Goal: Information Seeking & Learning: Find specific fact

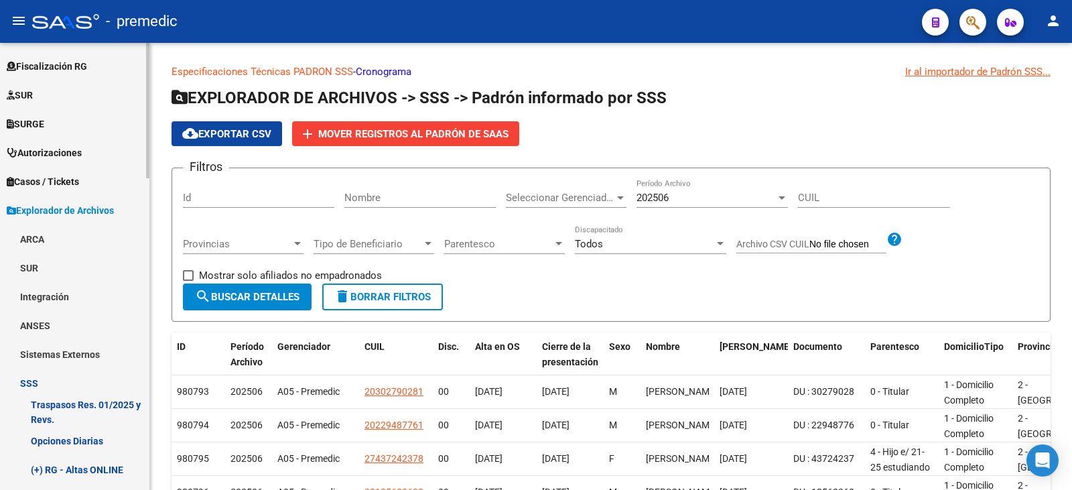
scroll to position [291, 0]
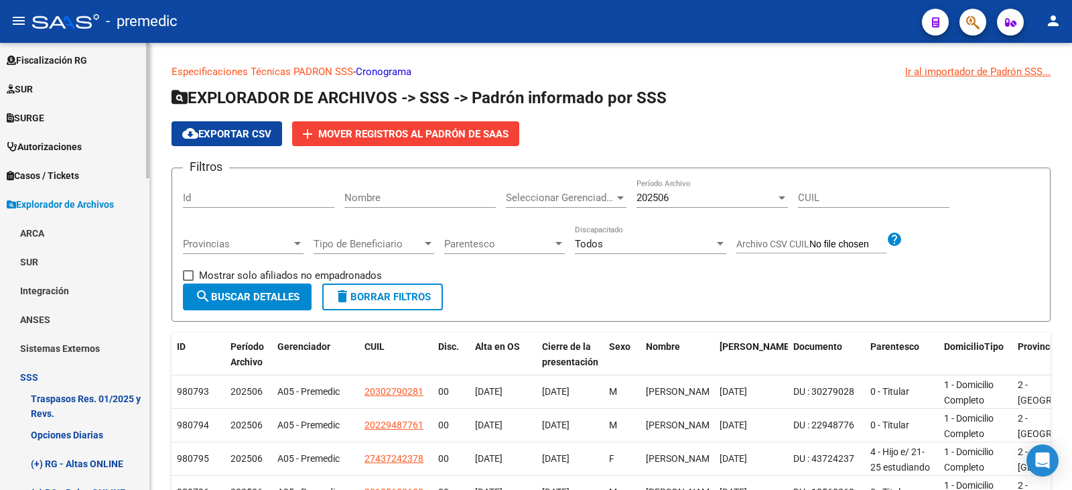
click at [32, 233] on link "ARCA" at bounding box center [74, 232] width 149 height 29
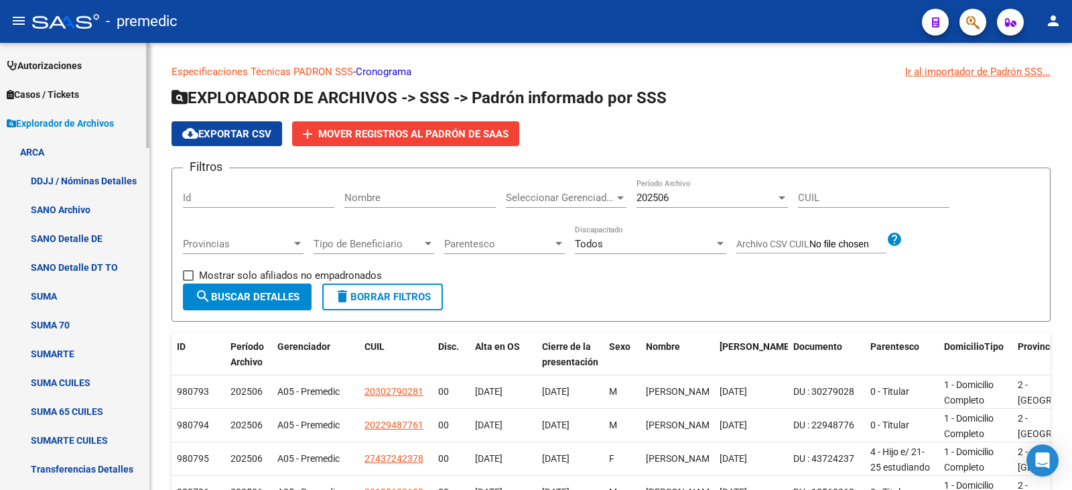
scroll to position [492, 0]
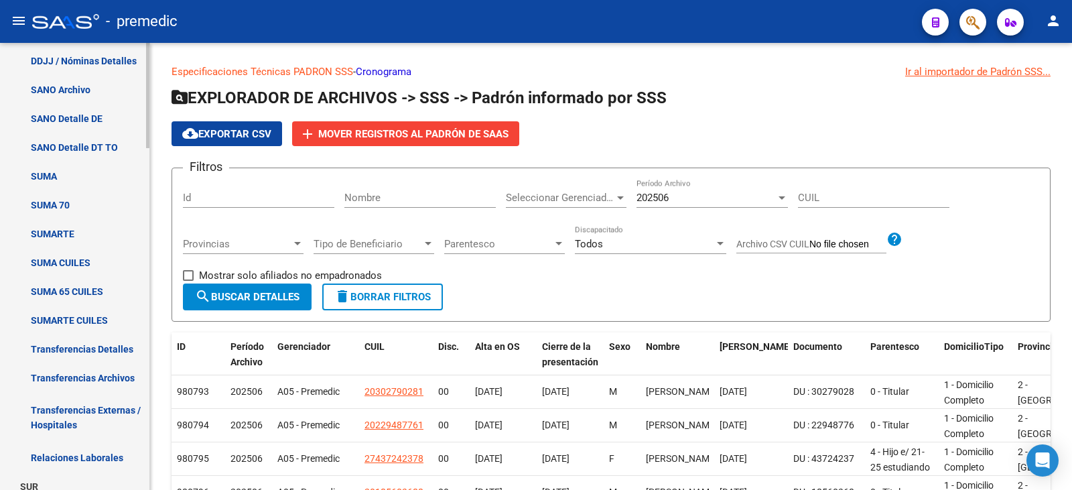
click at [83, 371] on link "Transferencias Archivos" at bounding box center [74, 377] width 149 height 29
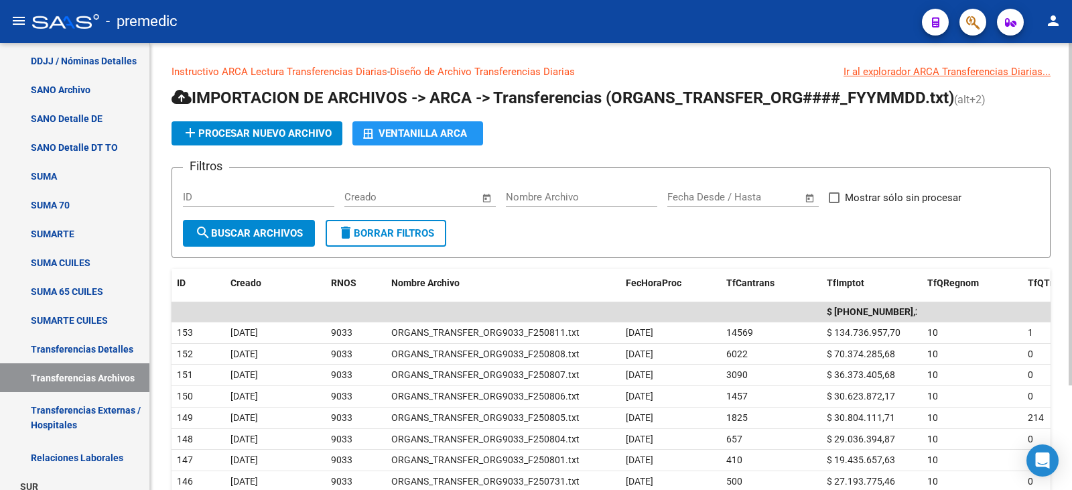
click at [490, 199] on span "Open calendar" at bounding box center [487, 198] width 32 height 32
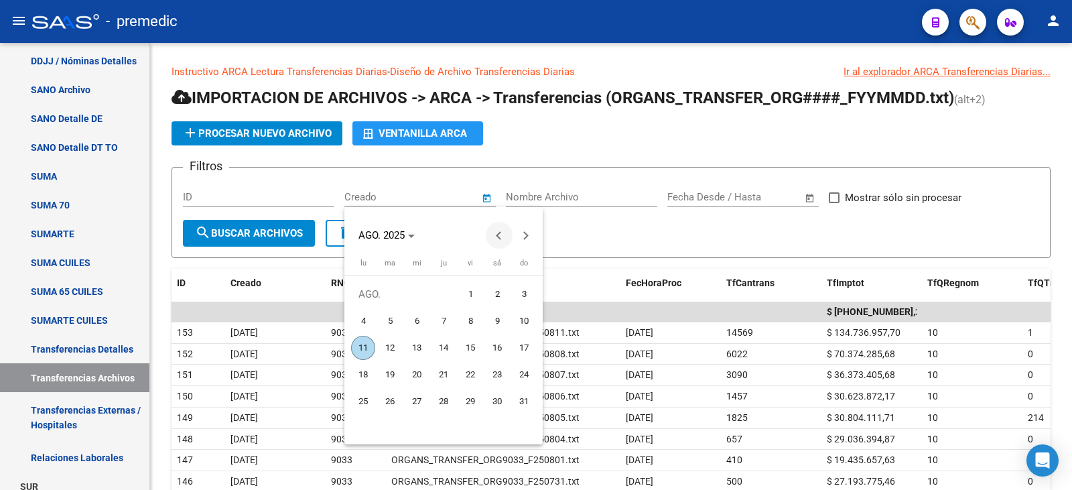
click at [499, 235] on button "Previous month" at bounding box center [499, 235] width 27 height 27
click at [397, 314] on span "1" at bounding box center [390, 321] width 24 height 24
type input "[DATE]"
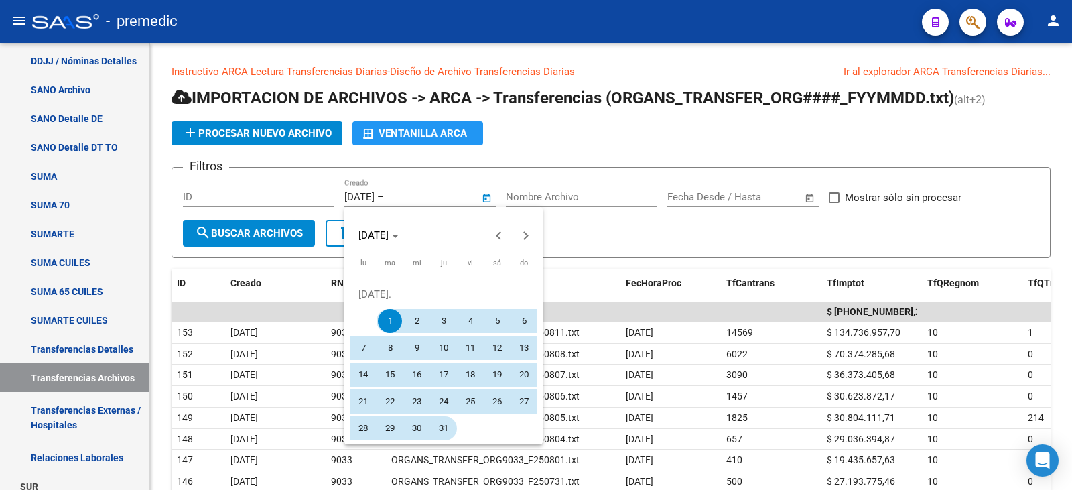
click at [443, 429] on span "31" at bounding box center [444, 428] width 24 height 24
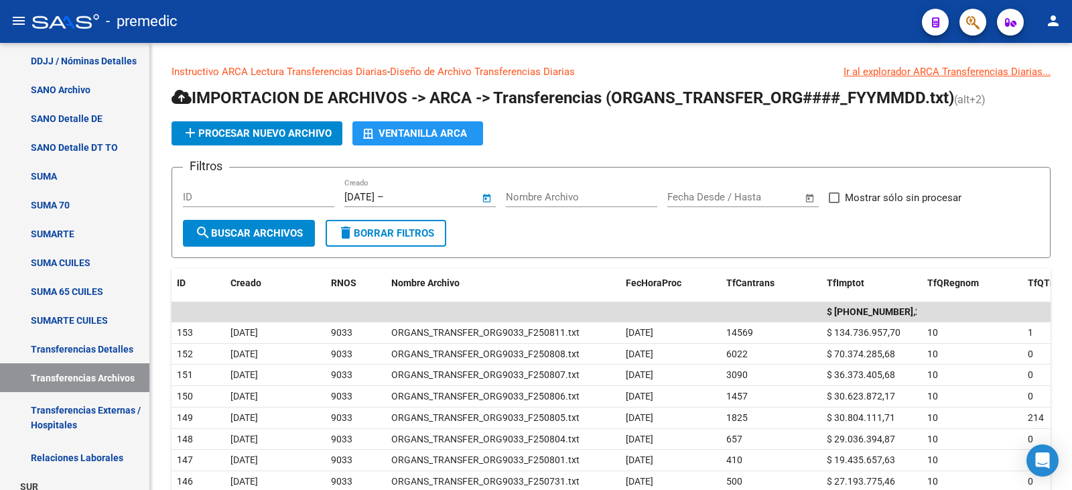
type input "[DATE]"
click at [265, 241] on button "search Buscar Archivos" at bounding box center [249, 233] width 132 height 27
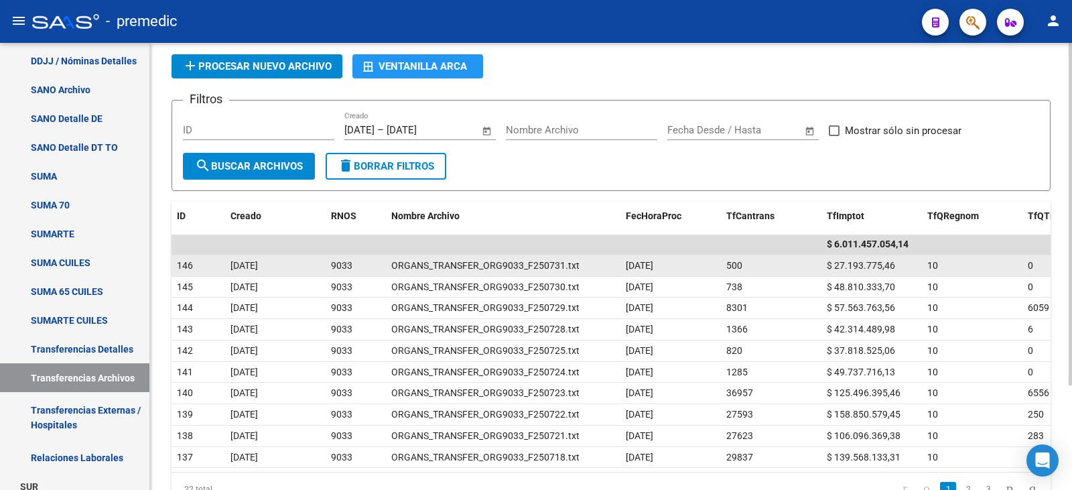
scroll to position [134, 0]
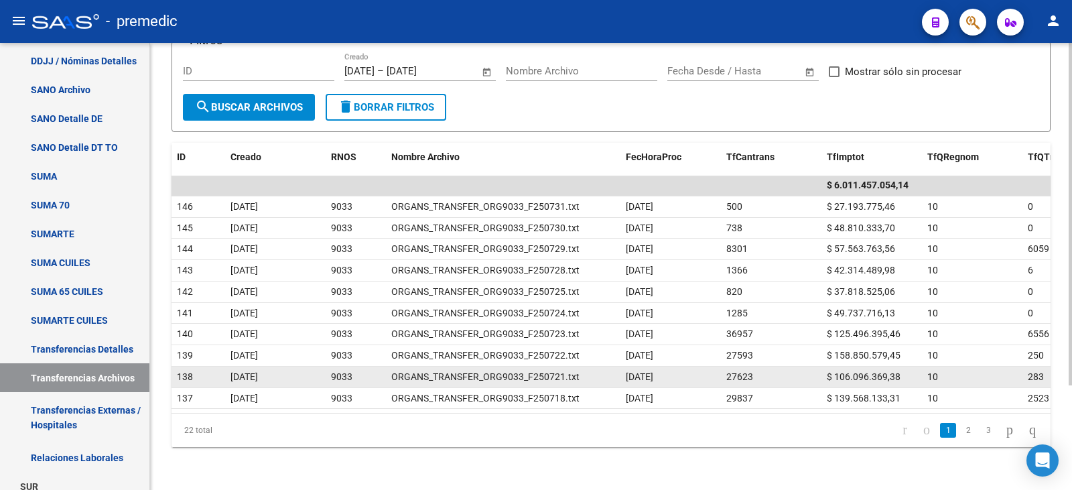
click at [849, 371] on span "$ 106.096.369,38" at bounding box center [864, 376] width 74 height 11
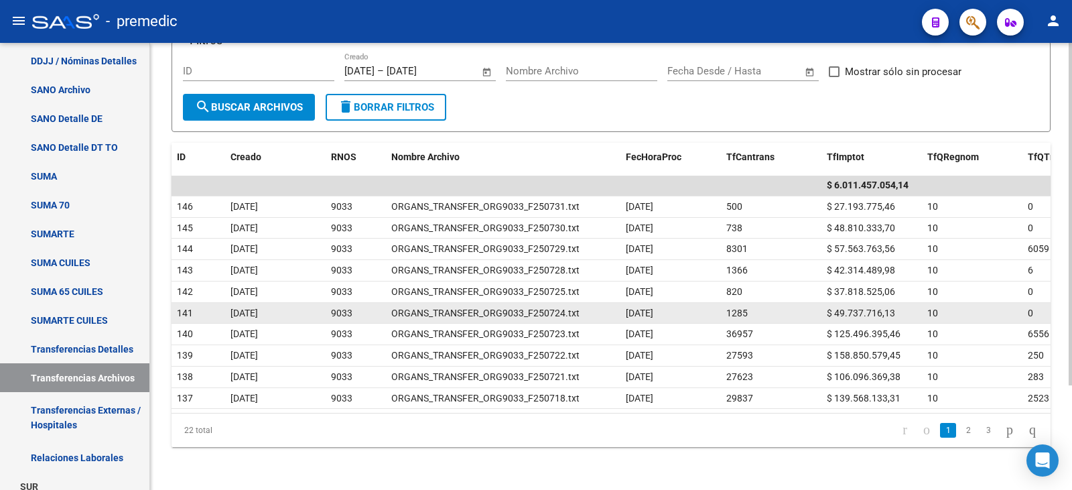
scroll to position [136, 0]
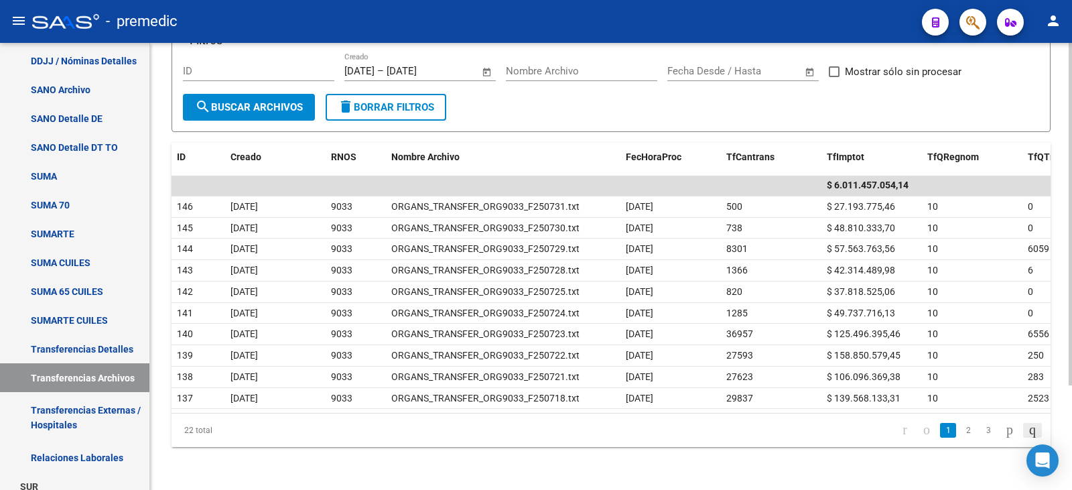
click at [1027, 429] on icon "go to last page" at bounding box center [1032, 429] width 11 height 16
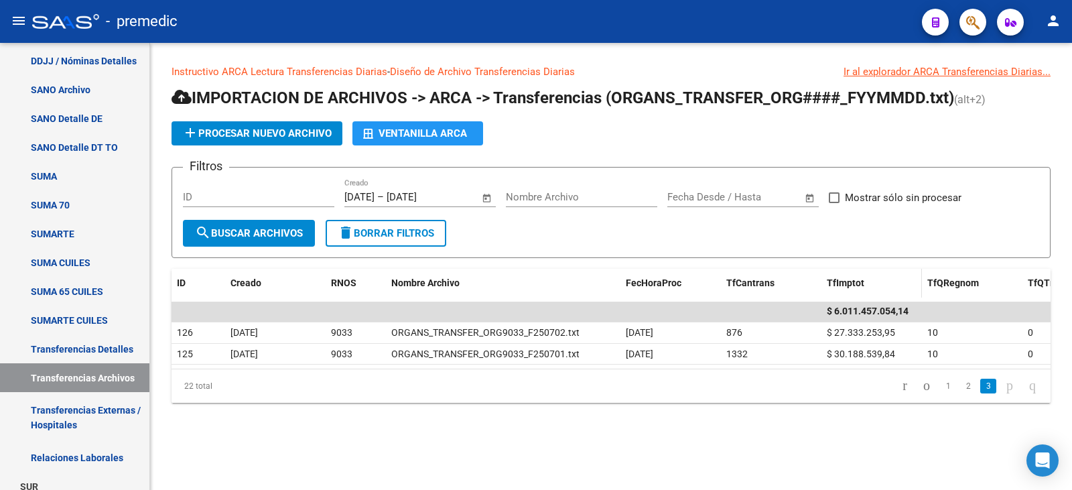
scroll to position [0, 0]
click at [901, 393] on icon "go to first page" at bounding box center [905, 385] width 9 height 16
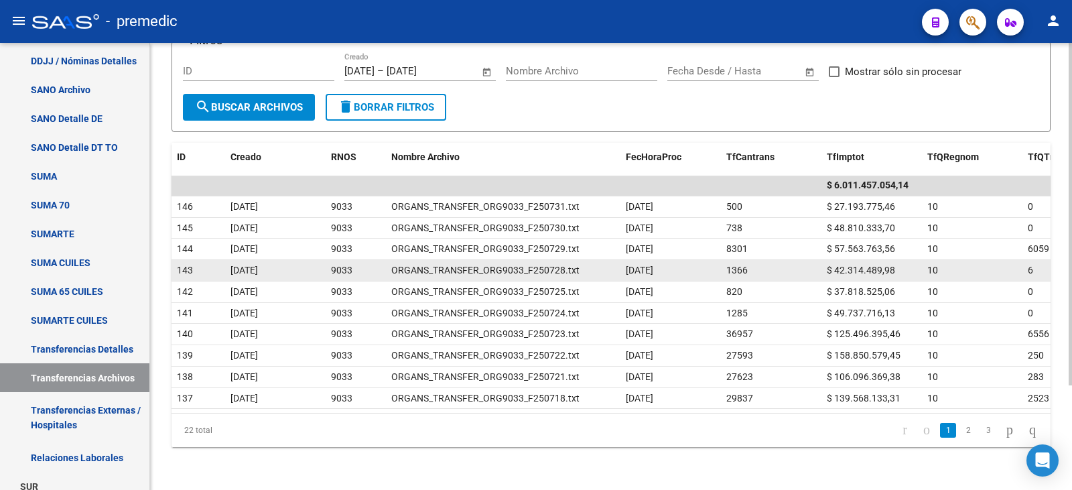
scroll to position [136, 0]
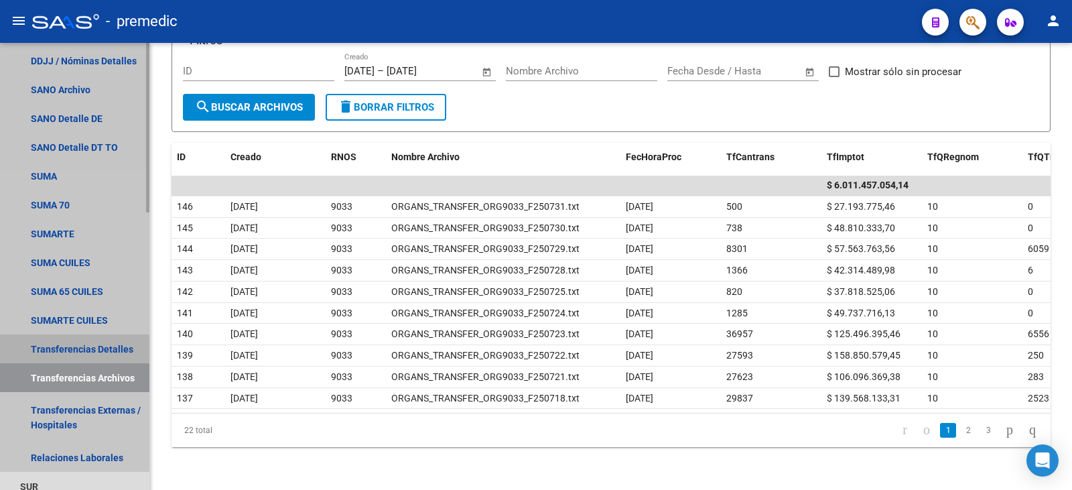
click at [112, 346] on link "Transferencias Detalles" at bounding box center [74, 348] width 149 height 29
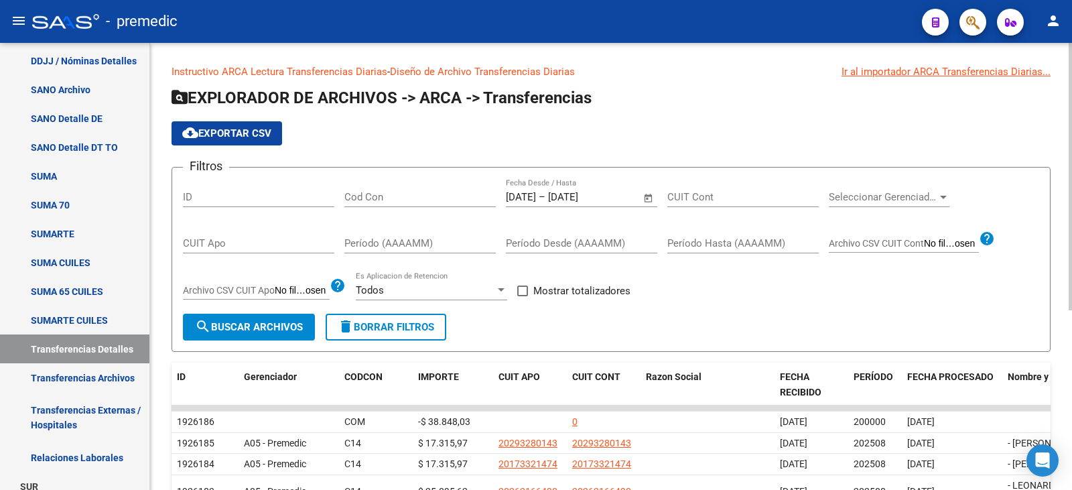
click at [645, 199] on span "Open calendar" at bounding box center [649, 198] width 32 height 32
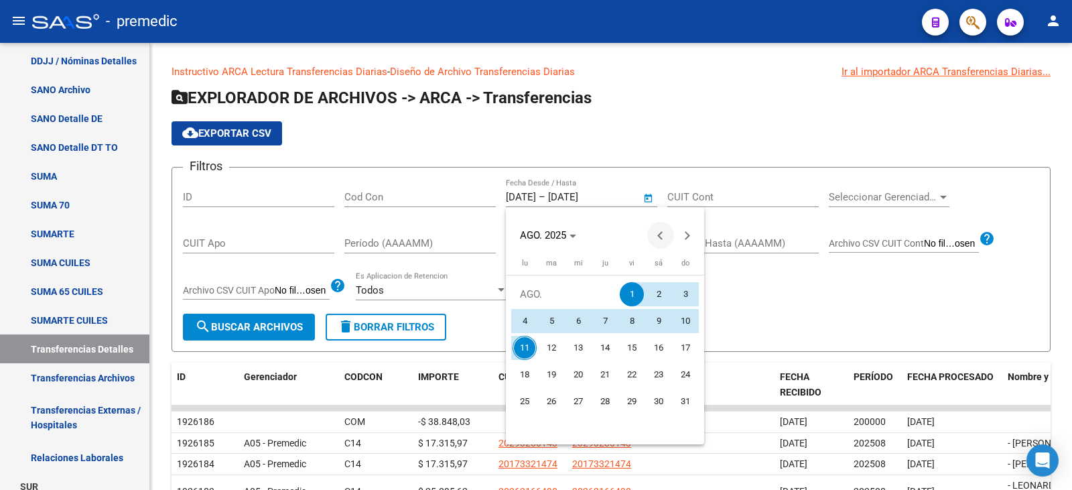
click at [660, 239] on span "Previous month" at bounding box center [660, 235] width 27 height 27
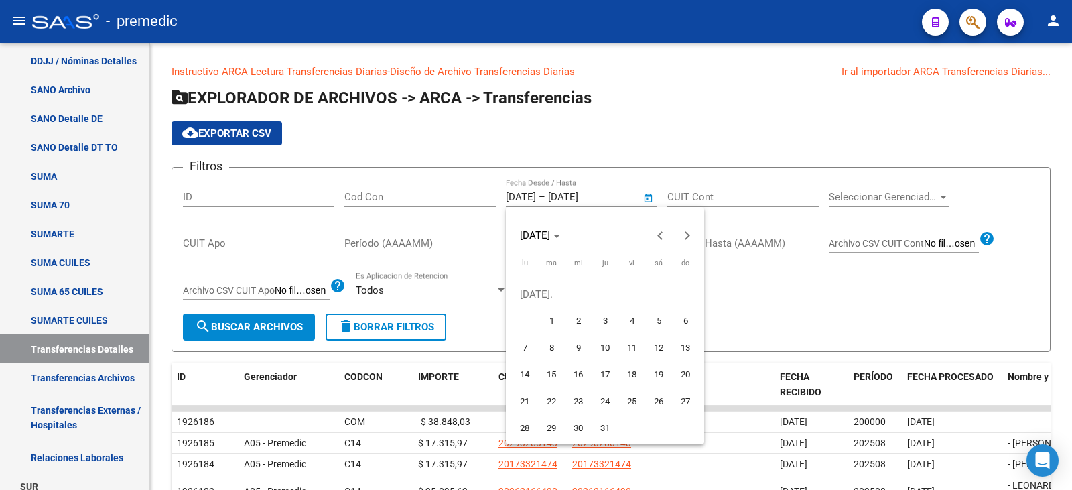
click at [557, 321] on span "1" at bounding box center [551, 321] width 24 height 24
type input "[DATE]"
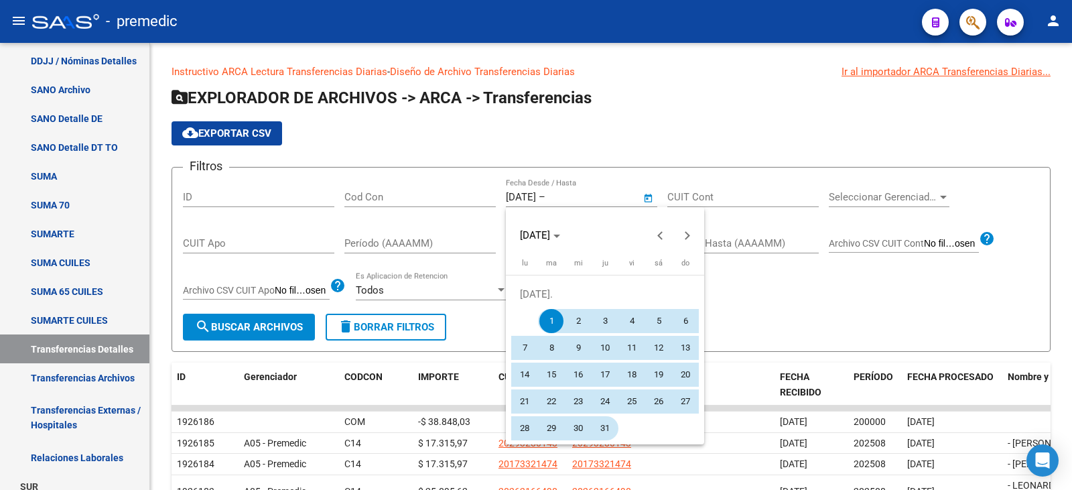
click at [596, 425] on span "31" at bounding box center [605, 428] width 24 height 24
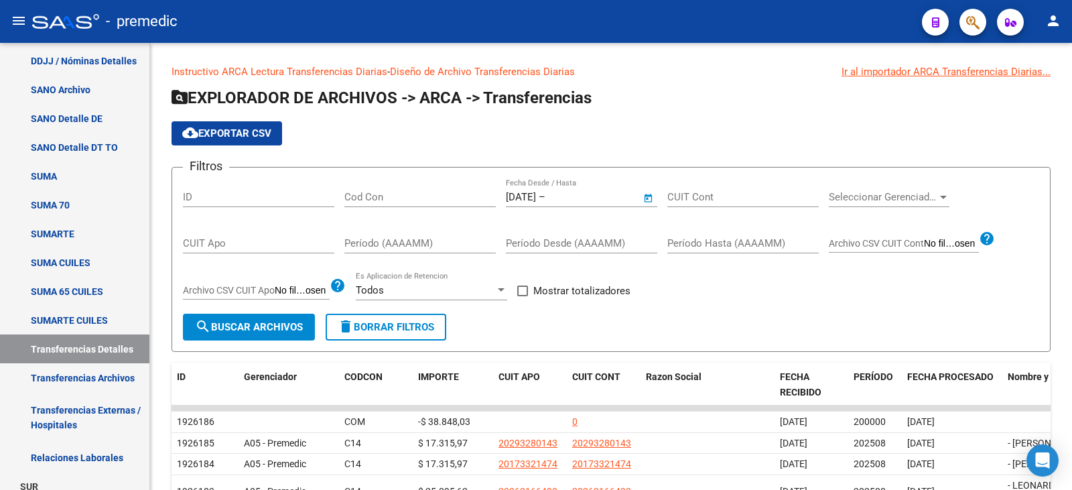
type input "[DATE]"
click at [559, 298] on span "Mostrar totalizadores" at bounding box center [581, 291] width 97 height 16
click at [523, 297] on input "Mostrar totalizadores" at bounding box center [522, 296] width 1 height 1
checkbox input "true"
click at [263, 325] on span "search Buscar Archivos" at bounding box center [249, 327] width 108 height 12
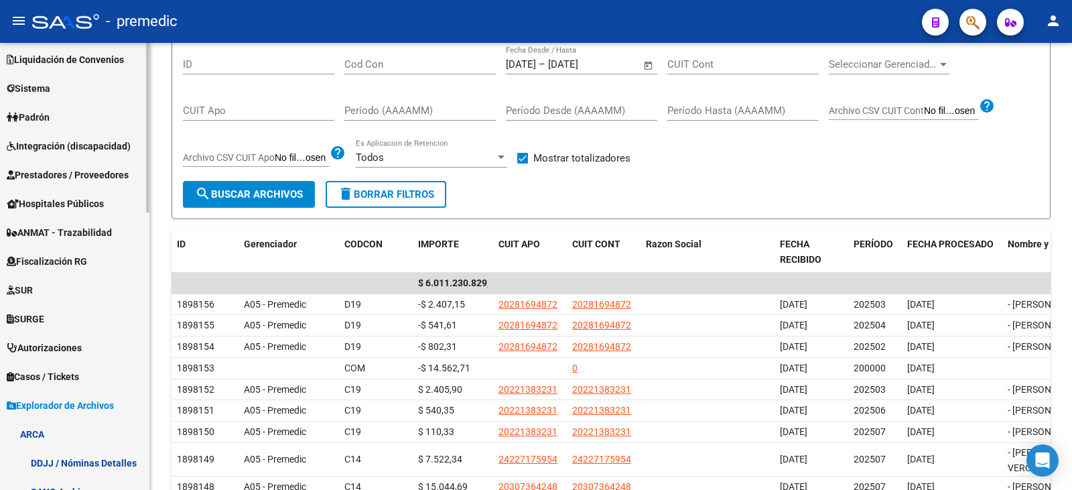
scroll to position [23, 0]
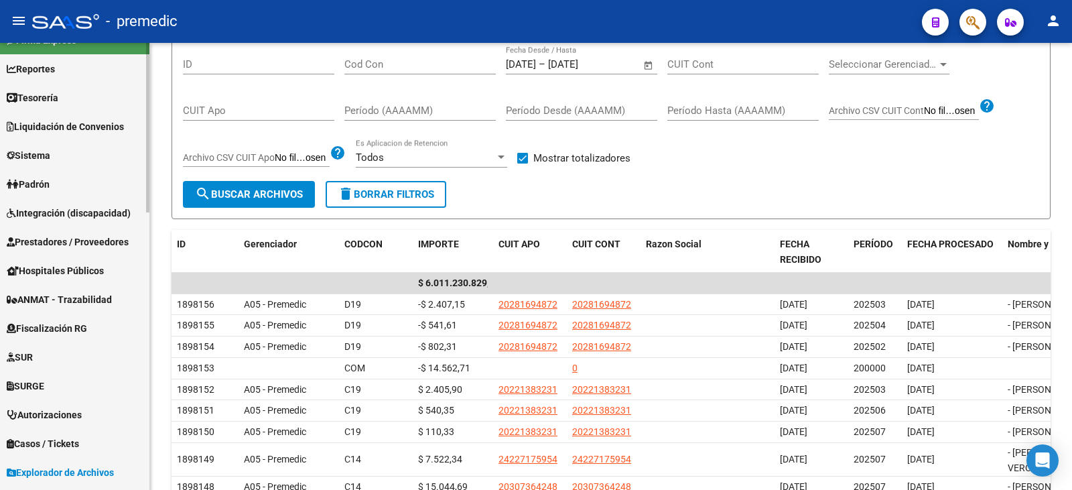
click at [73, 131] on span "Liquidación de Convenios" at bounding box center [65, 126] width 117 height 15
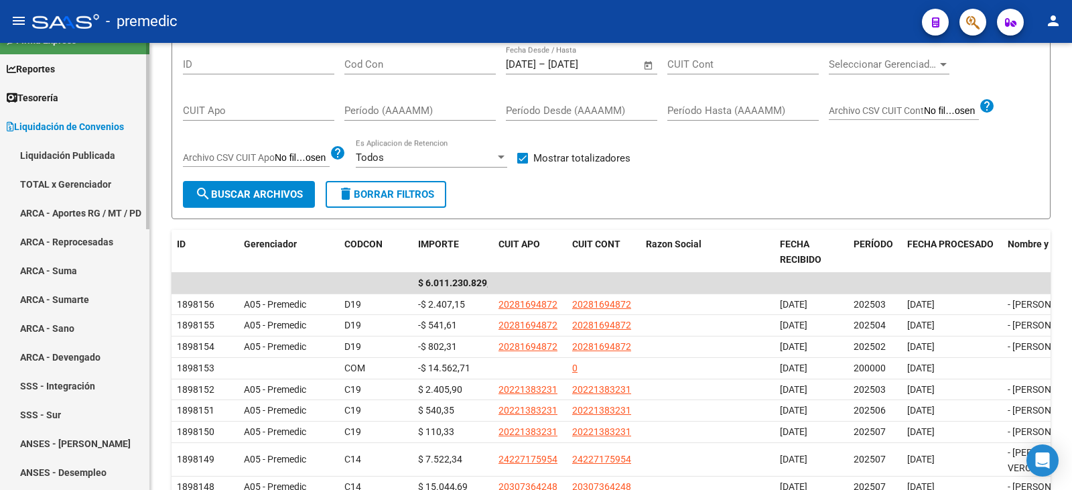
click at [59, 180] on link "TOTAL x Gerenciador" at bounding box center [74, 184] width 149 height 29
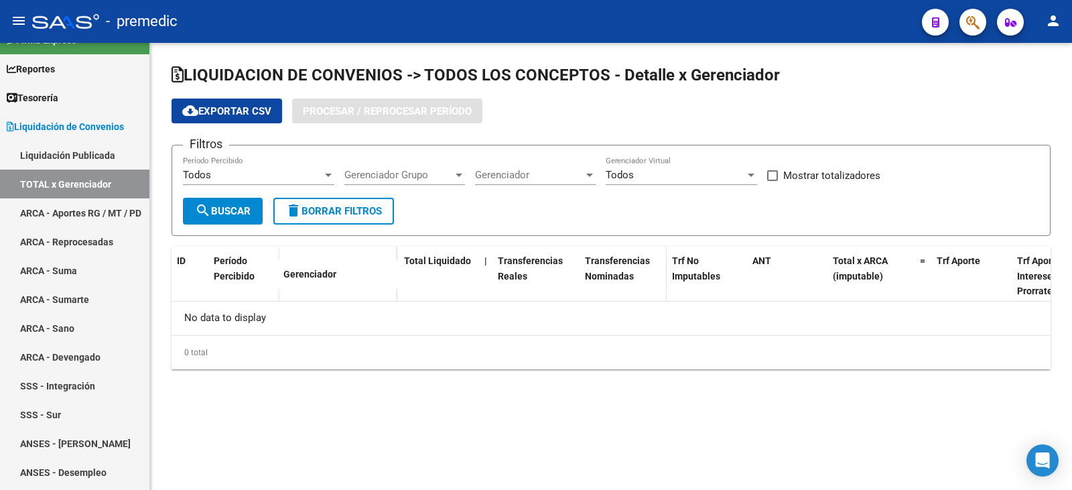
checkbox input "true"
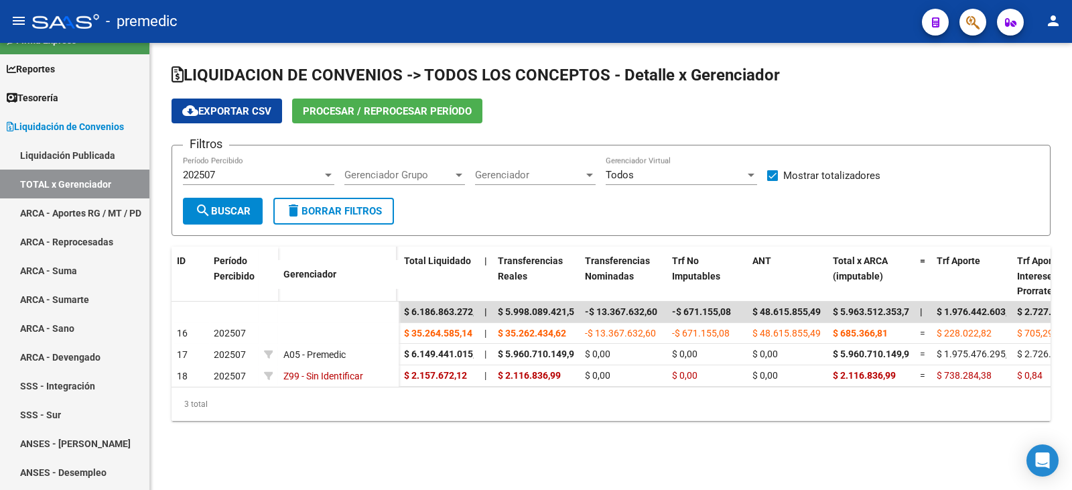
click at [903, 415] on div "3 total" at bounding box center [611, 404] width 879 height 34
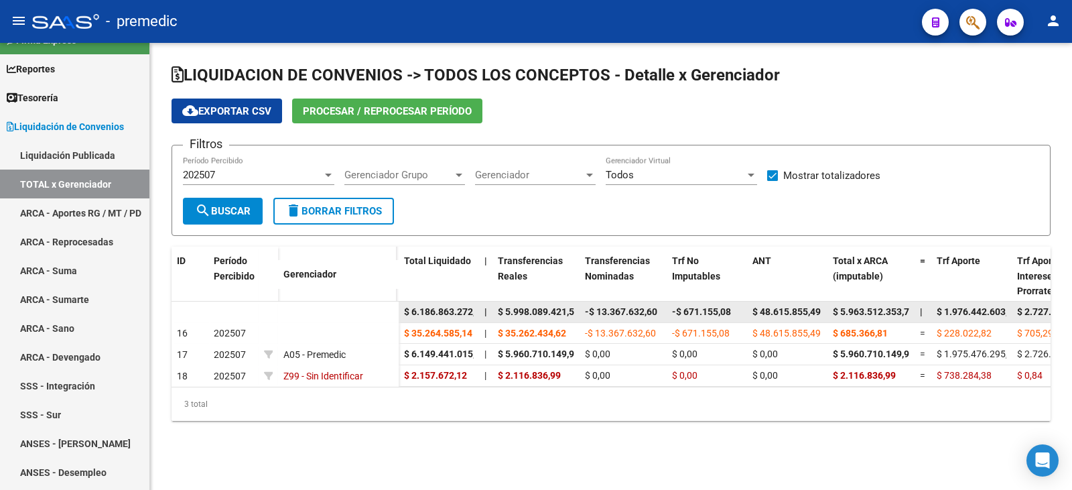
click at [707, 309] on span "-$ 671.155,08" at bounding box center [701, 311] width 59 height 11
copy span "671.155,08"
drag, startPoint x: 754, startPoint y: 312, endPoint x: 823, endPoint y: 309, distance: 69.8
click at [823, 309] on datatable-body-cell "$ 48.615.855,49" at bounding box center [787, 312] width 80 height 21
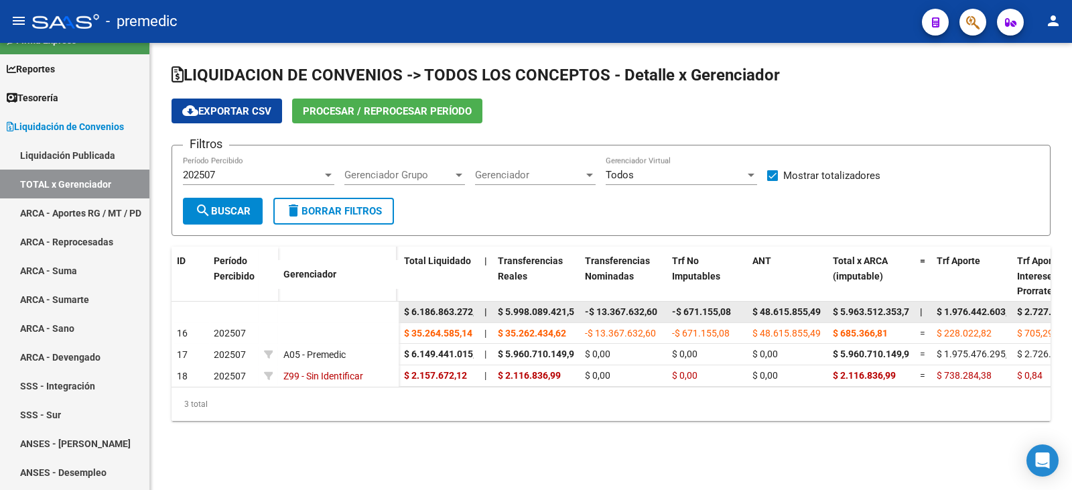
click at [697, 310] on span "-$ 671.155,08" at bounding box center [701, 311] width 59 height 11
click at [807, 309] on span "$ 48.615.855,49" at bounding box center [786, 311] width 68 height 11
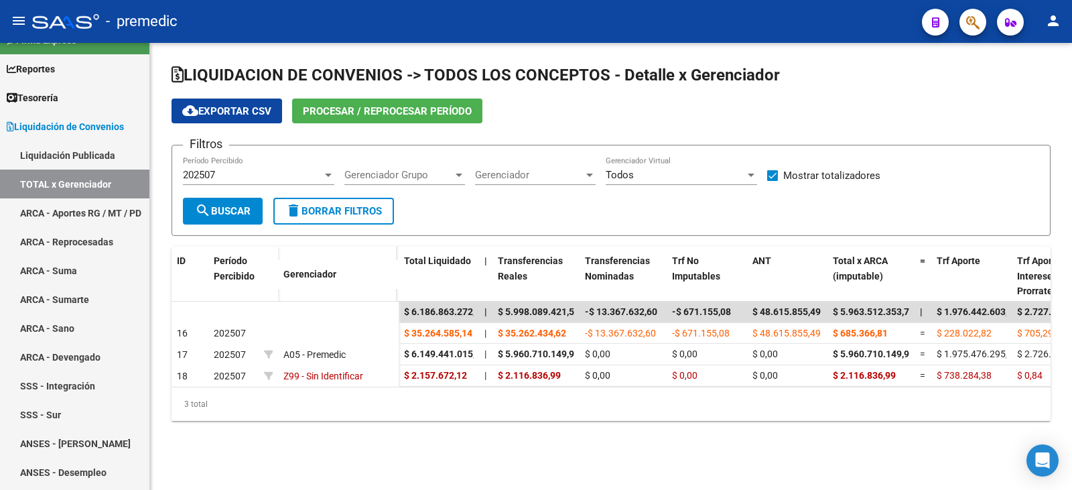
click at [940, 447] on div "LIQUIDACION DE CONVENIOS -> TODOS LOS CONCEPTOS - Detalle x Gerenciador cloud_d…" at bounding box center [611, 253] width 922 height 421
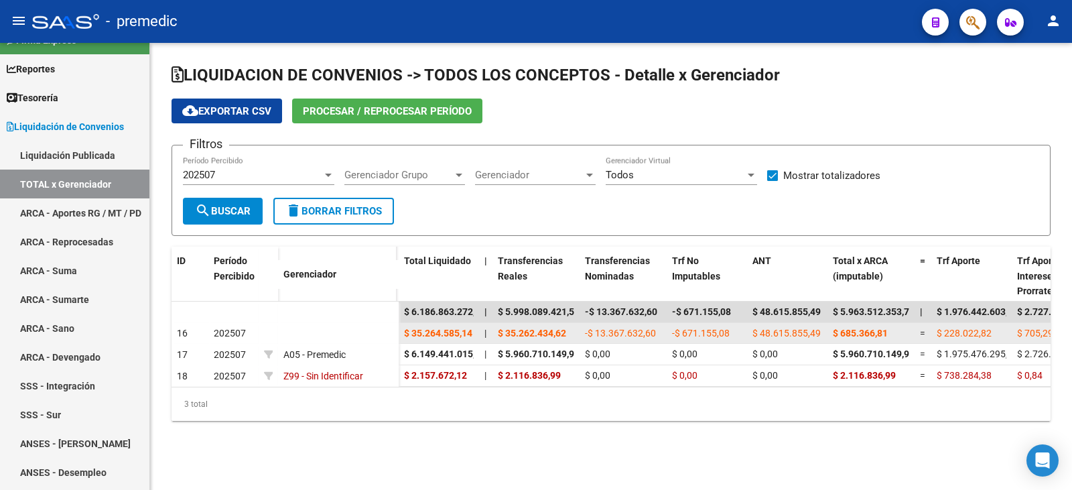
click at [861, 332] on span "$ 685.366,81" at bounding box center [860, 333] width 55 height 11
click at [865, 335] on span "$ 685.366,81" at bounding box center [860, 333] width 55 height 11
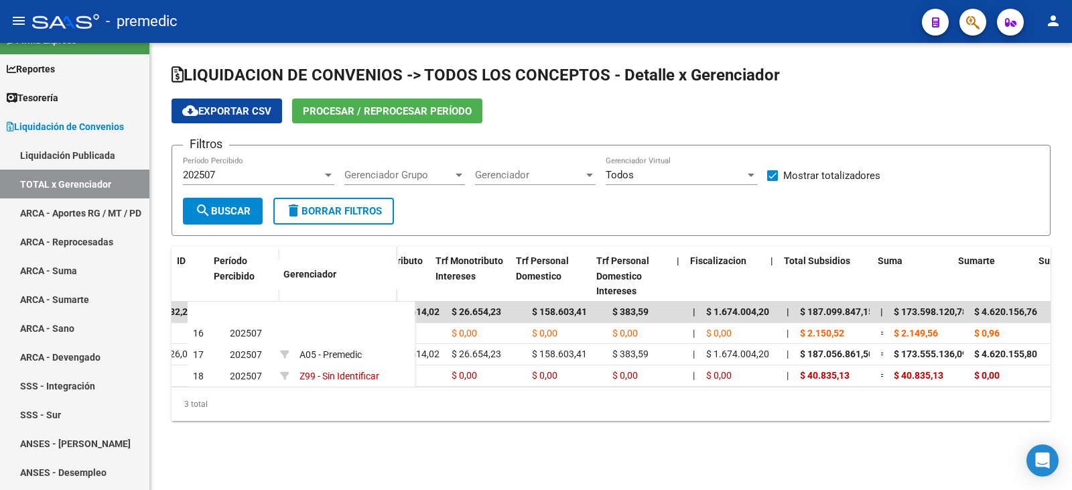
scroll to position [0, 903]
